Goal: Download file/media

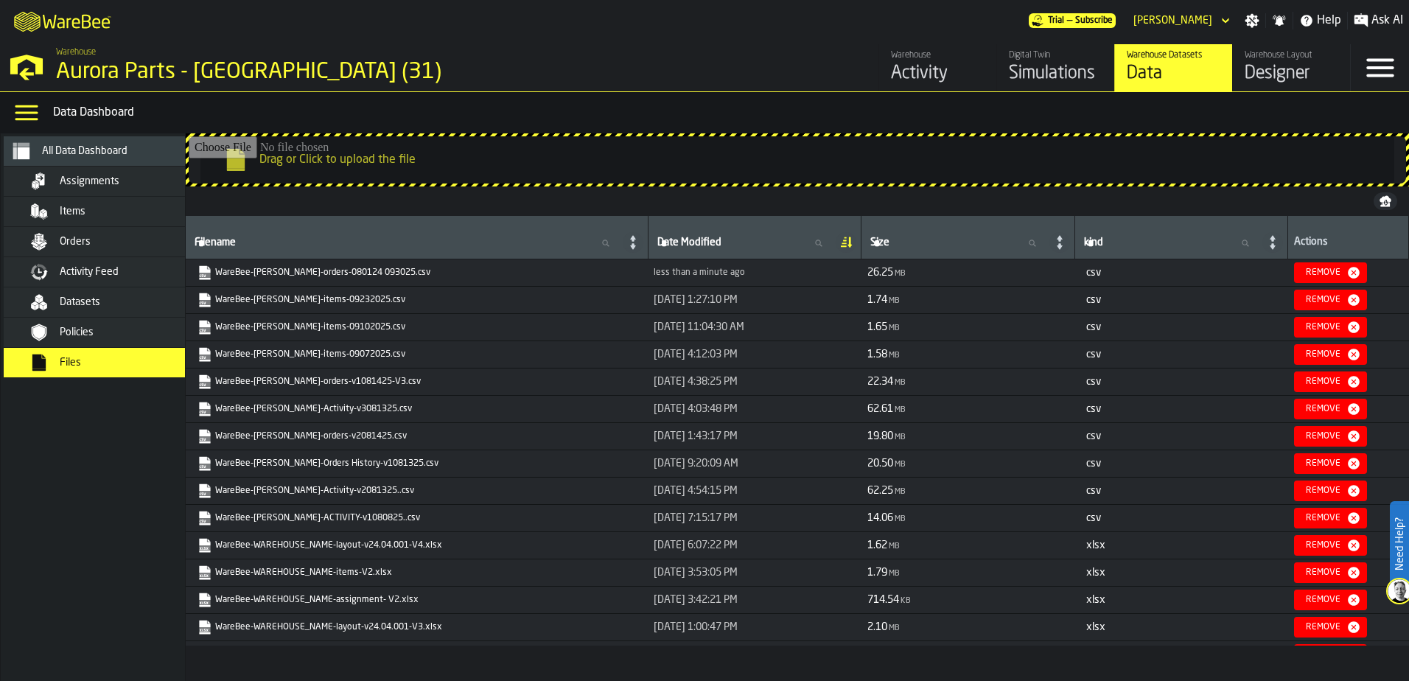
click at [308, 268] on link "WareBee-[PERSON_NAME]-orders-080124 093025.csv" at bounding box center [416, 272] width 436 height 15
click at [95, 329] on div "Policies" at bounding box center [132, 332] width 144 height 12
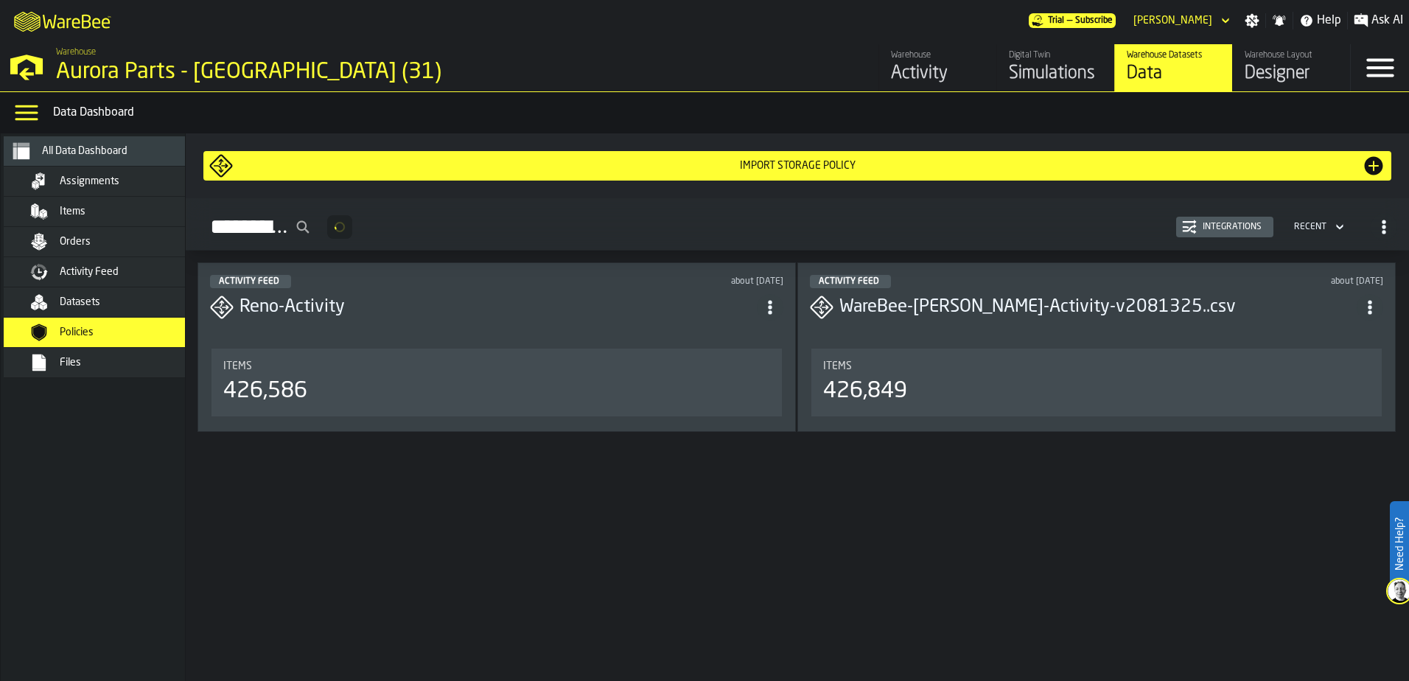
click at [77, 356] on div "Files" at bounding box center [114, 363] width 180 height 18
